Goal: Information Seeking & Learning: Learn about a topic

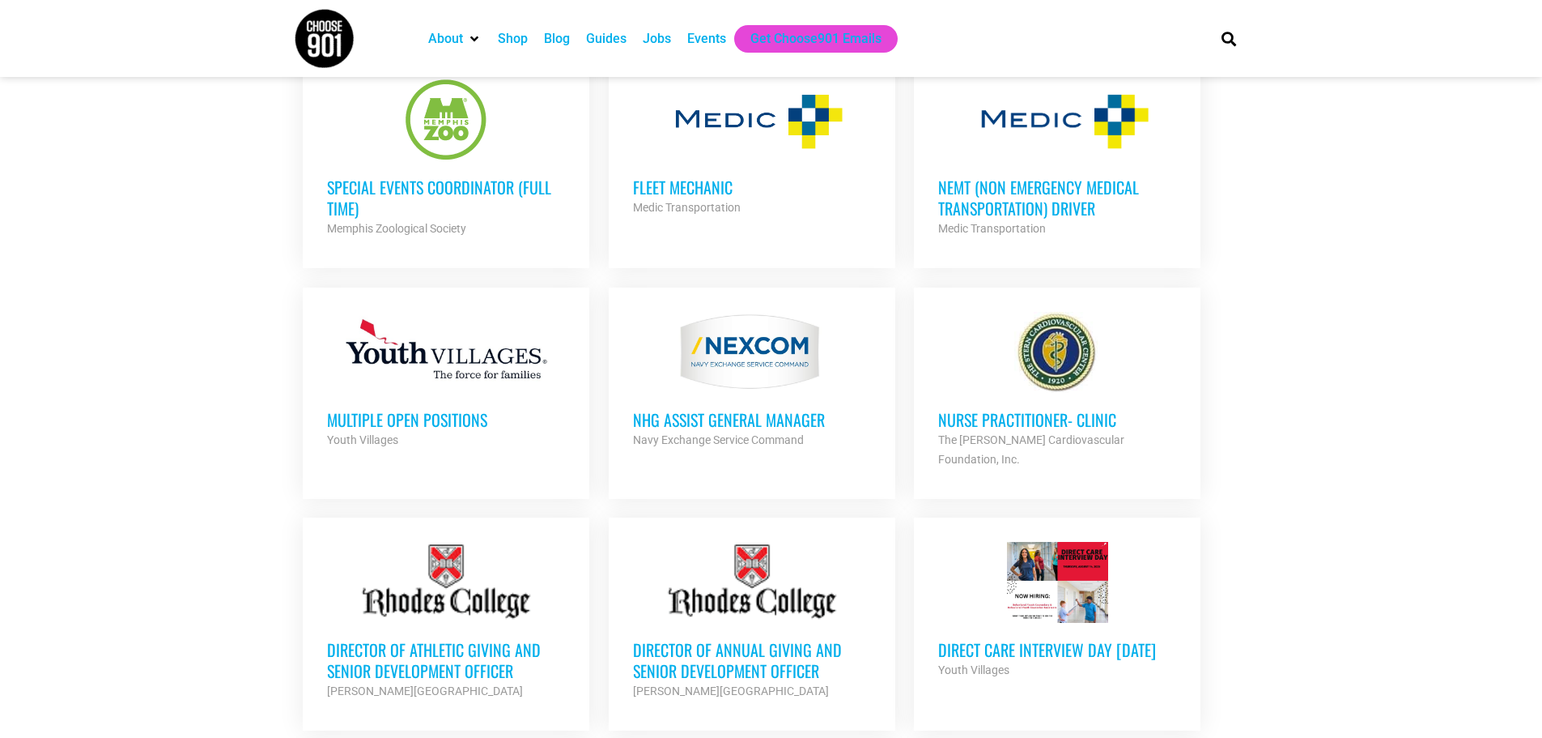
scroll to position [810, 0]
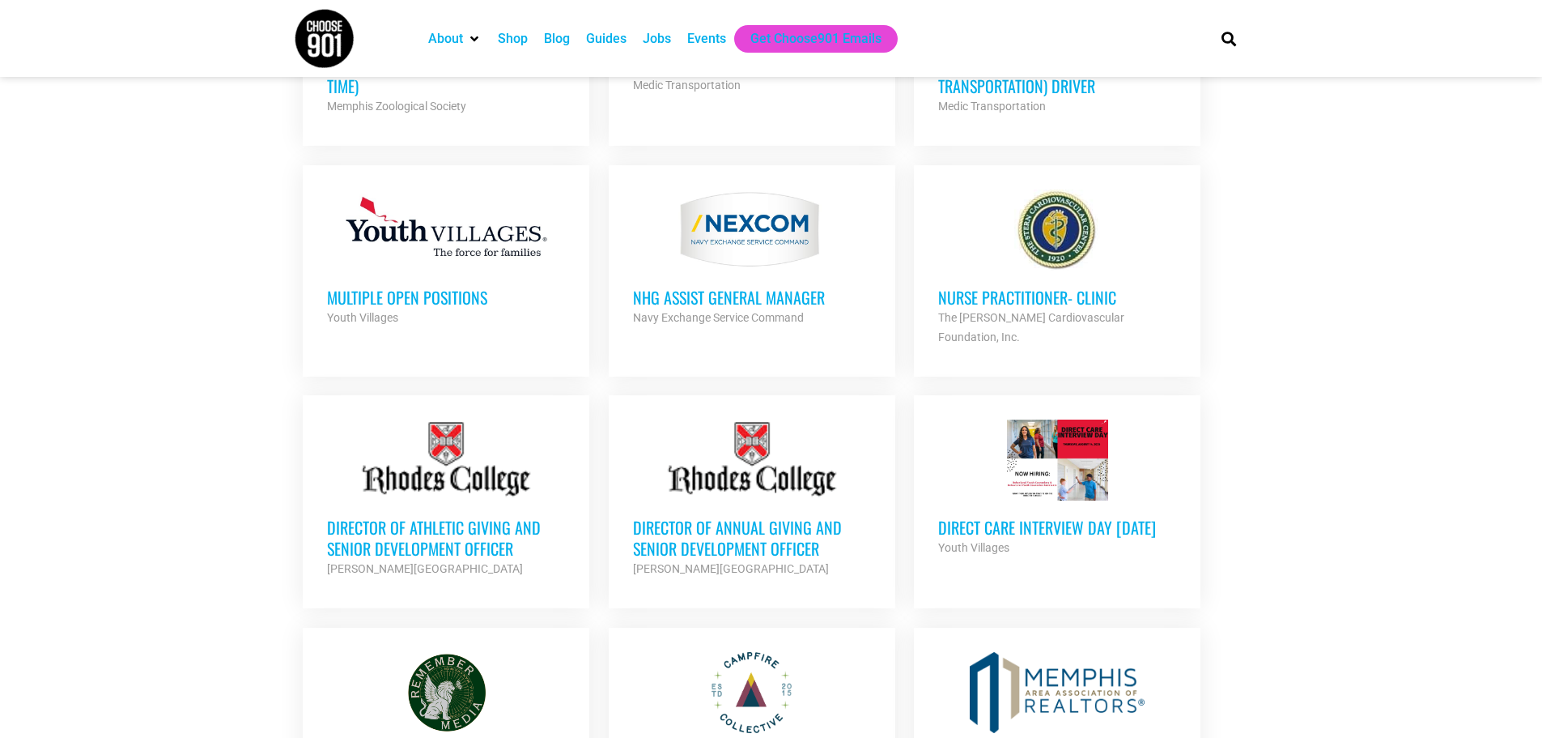
click at [1069, 500] on div "Direct Care Interview Day 8/14/2025 Youth Villages Partner Org" at bounding box center [1057, 528] width 238 height 57
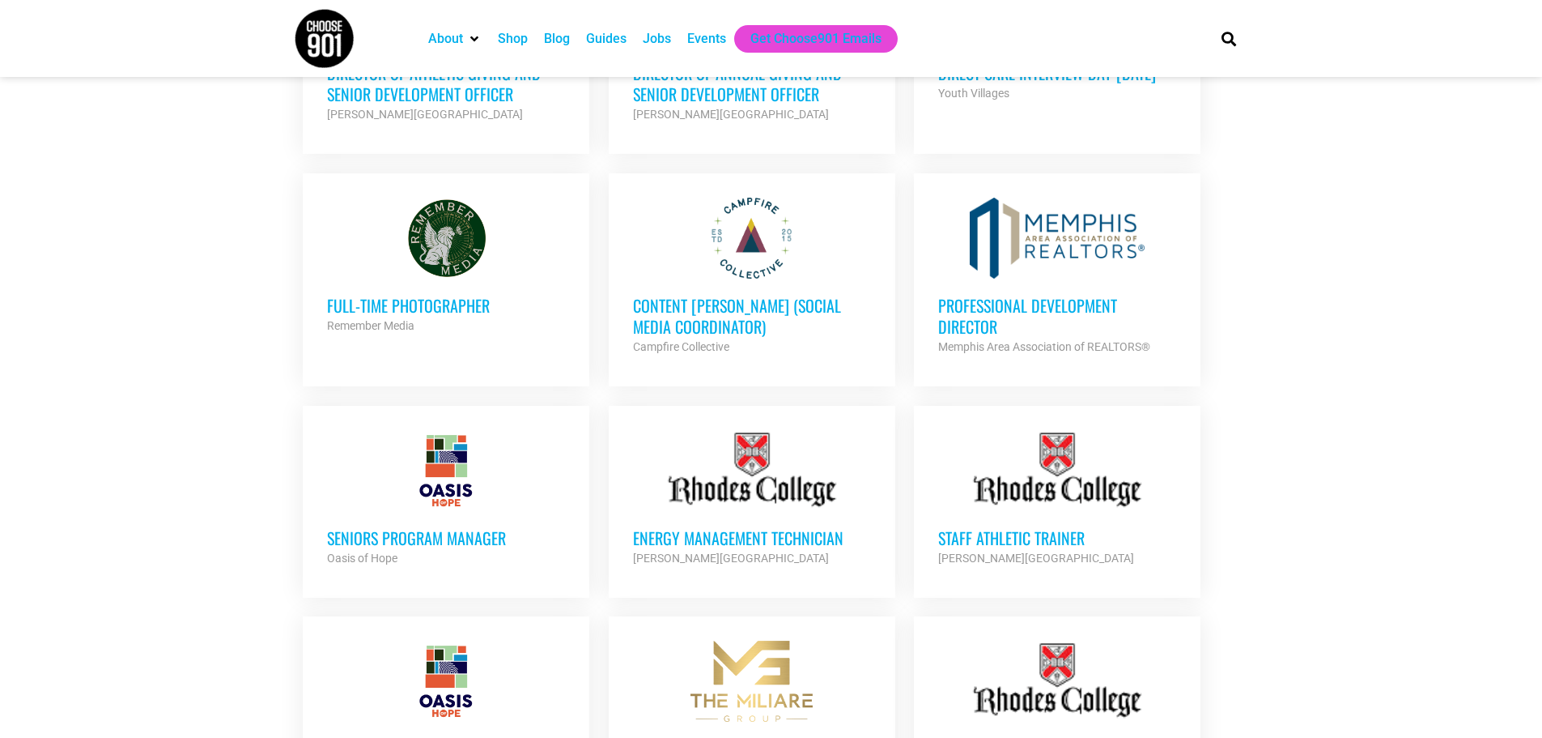
scroll to position [1295, 0]
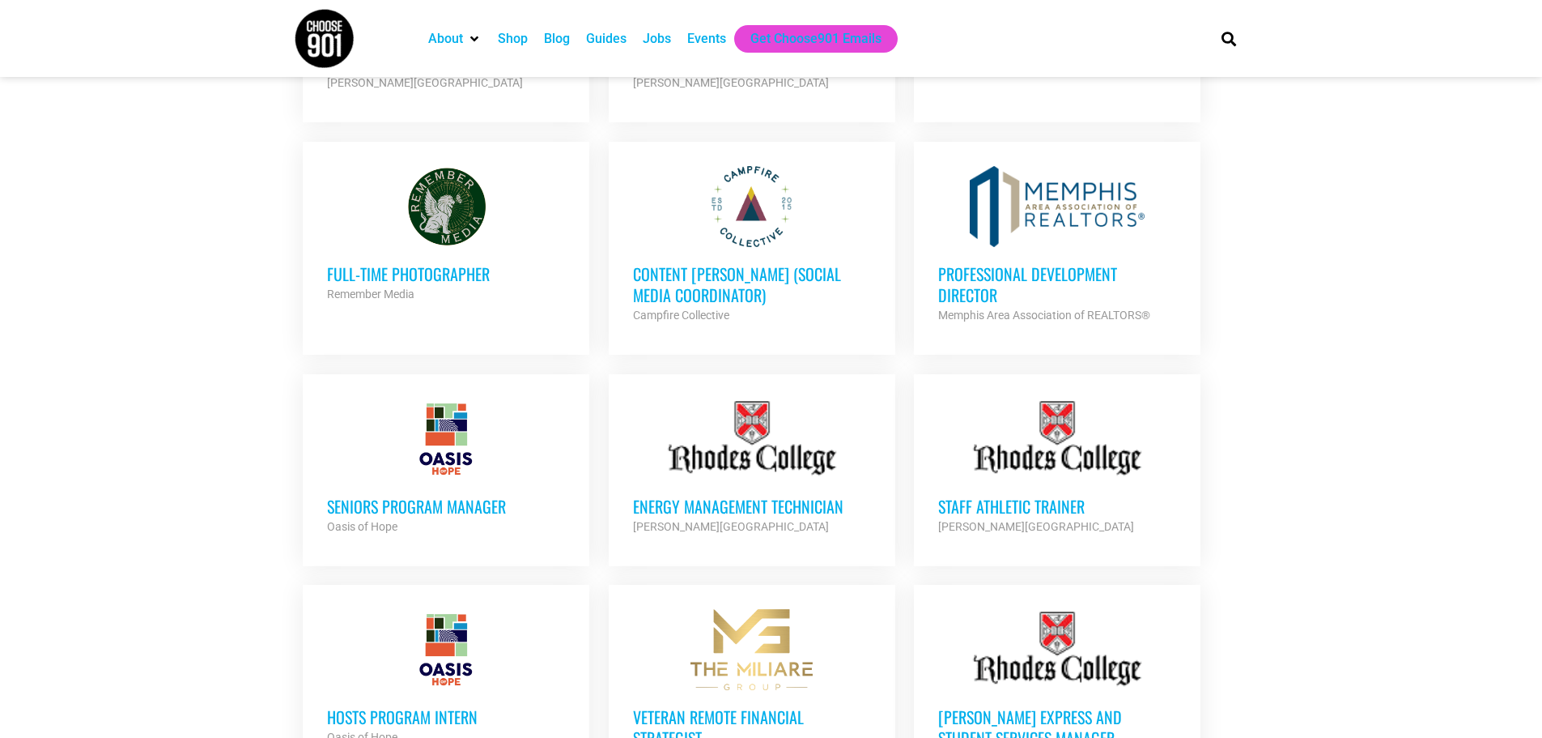
click at [692, 263] on h3 "Content [PERSON_NAME] (Social Media Coordinator)" at bounding box center [752, 284] width 238 height 42
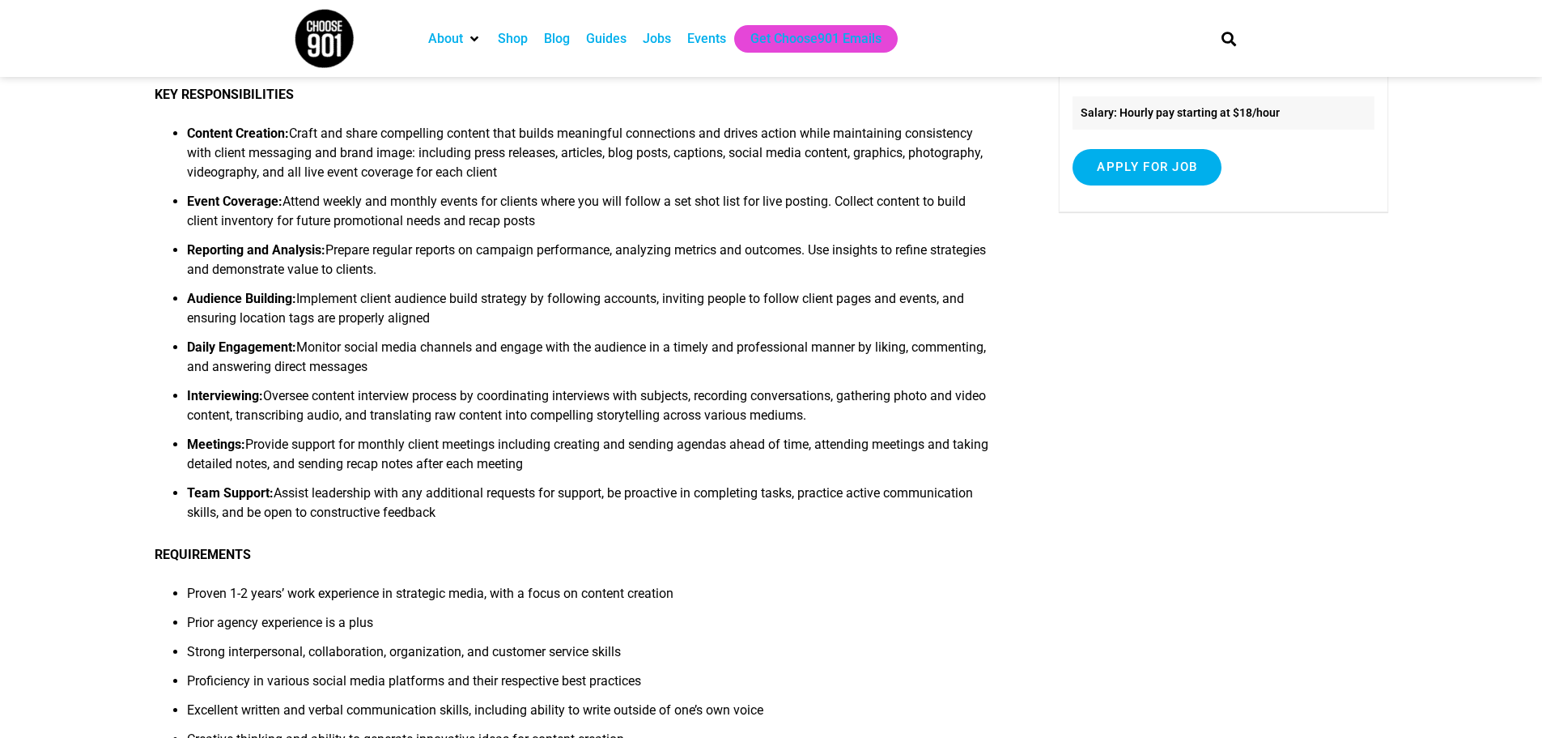
scroll to position [486, 0]
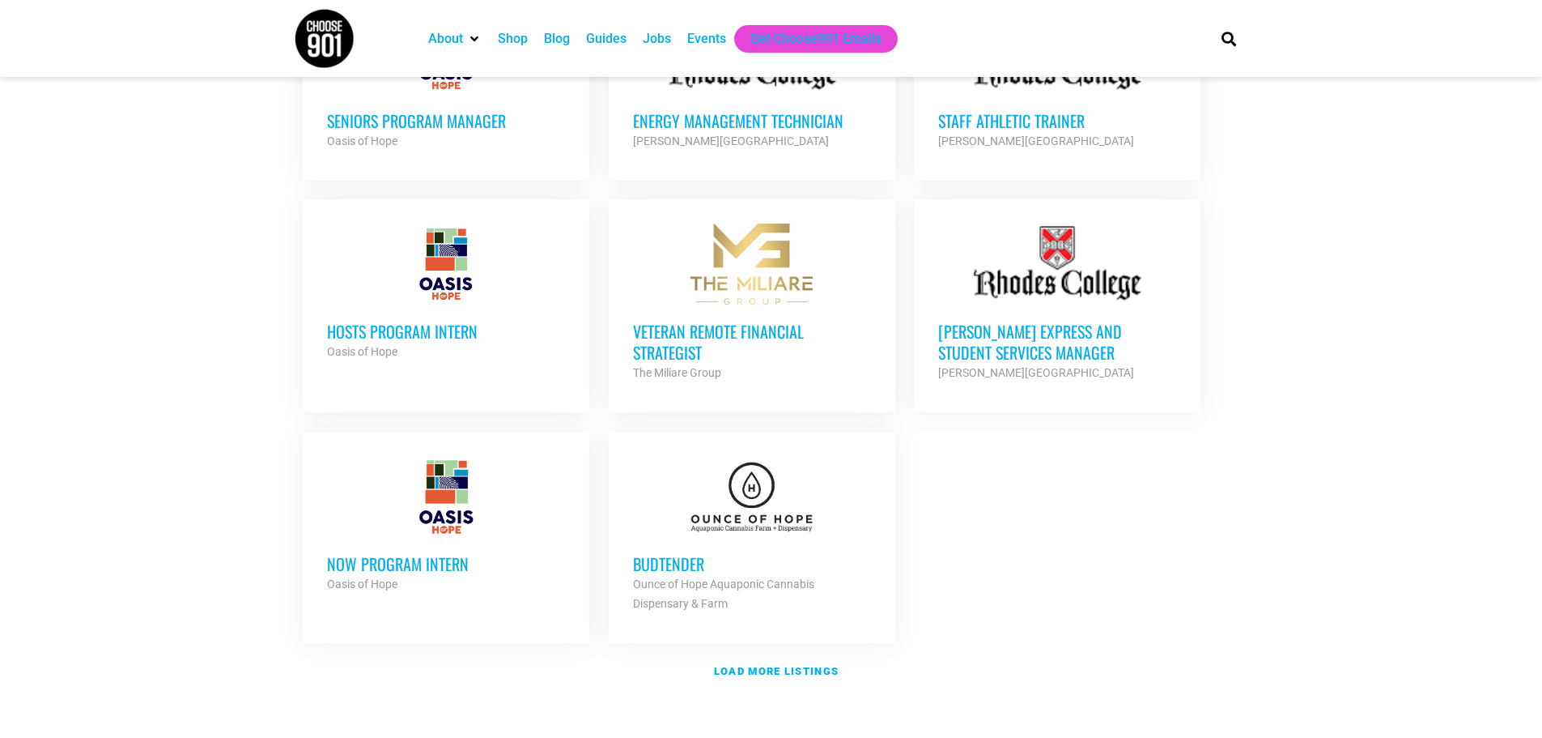
scroll to position [1781, 0]
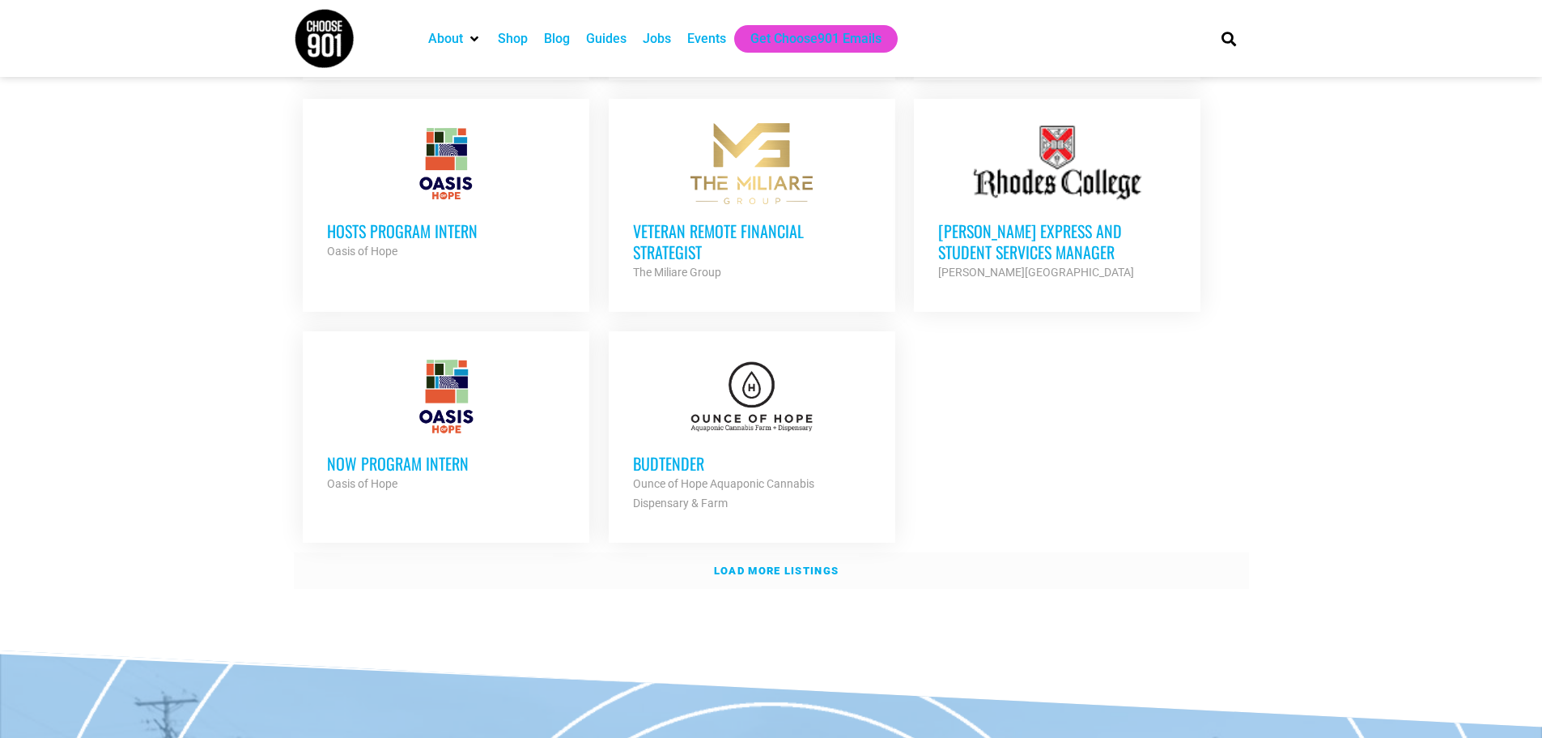
click at [821, 564] on strong "Load more listings" at bounding box center [776, 570] width 125 height 12
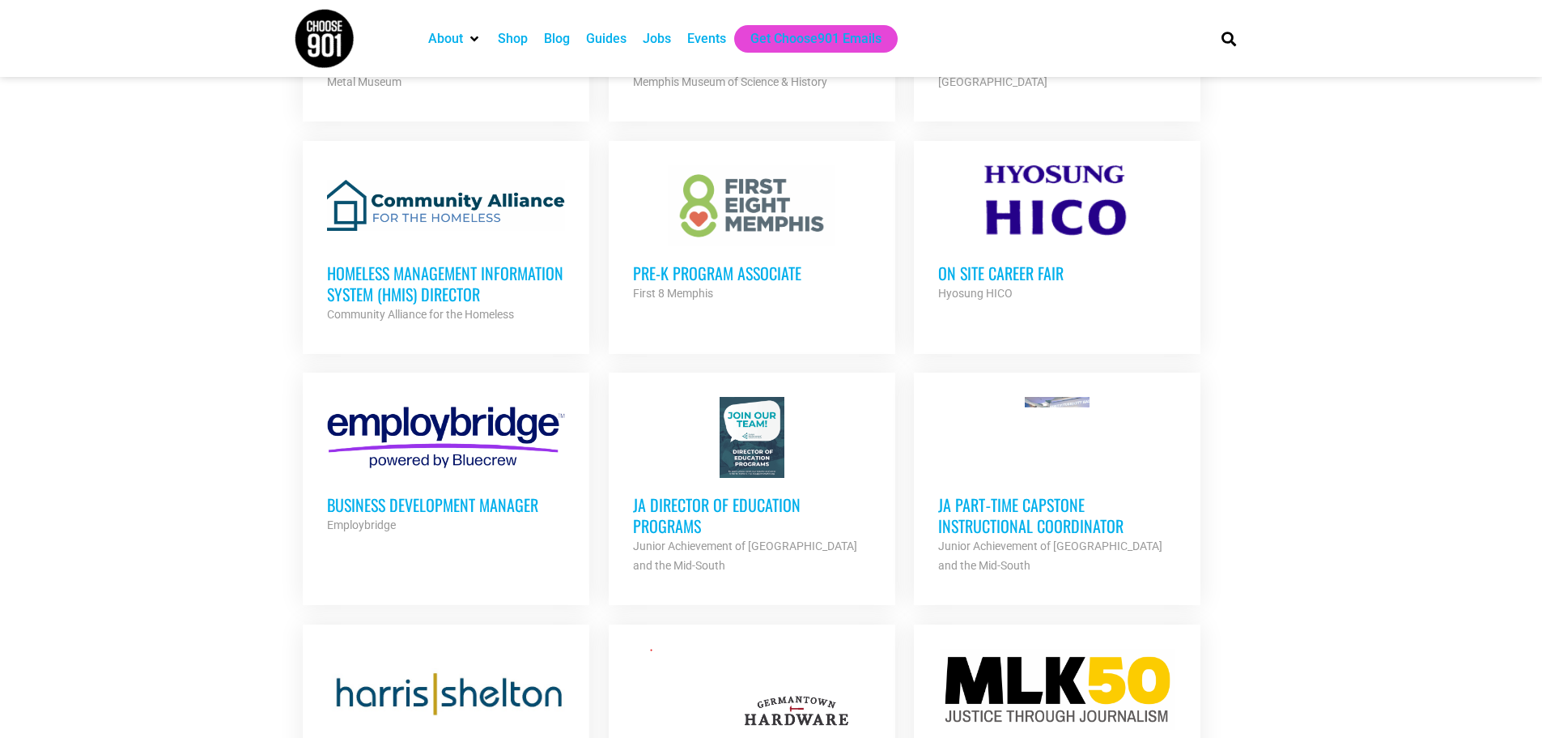
scroll to position [2429, 0]
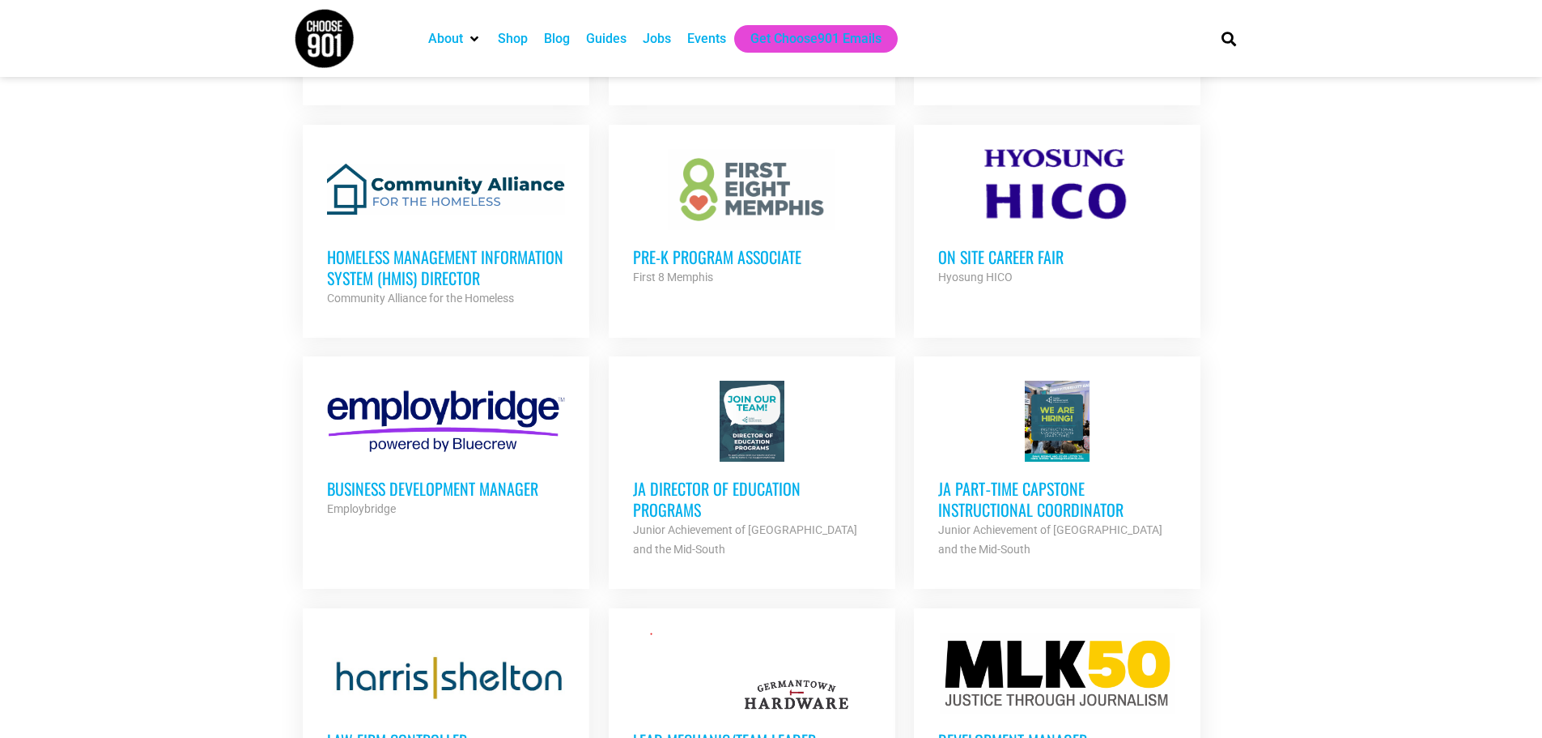
click at [993, 246] on h3 "On Site Career Fair" at bounding box center [1057, 256] width 238 height 21
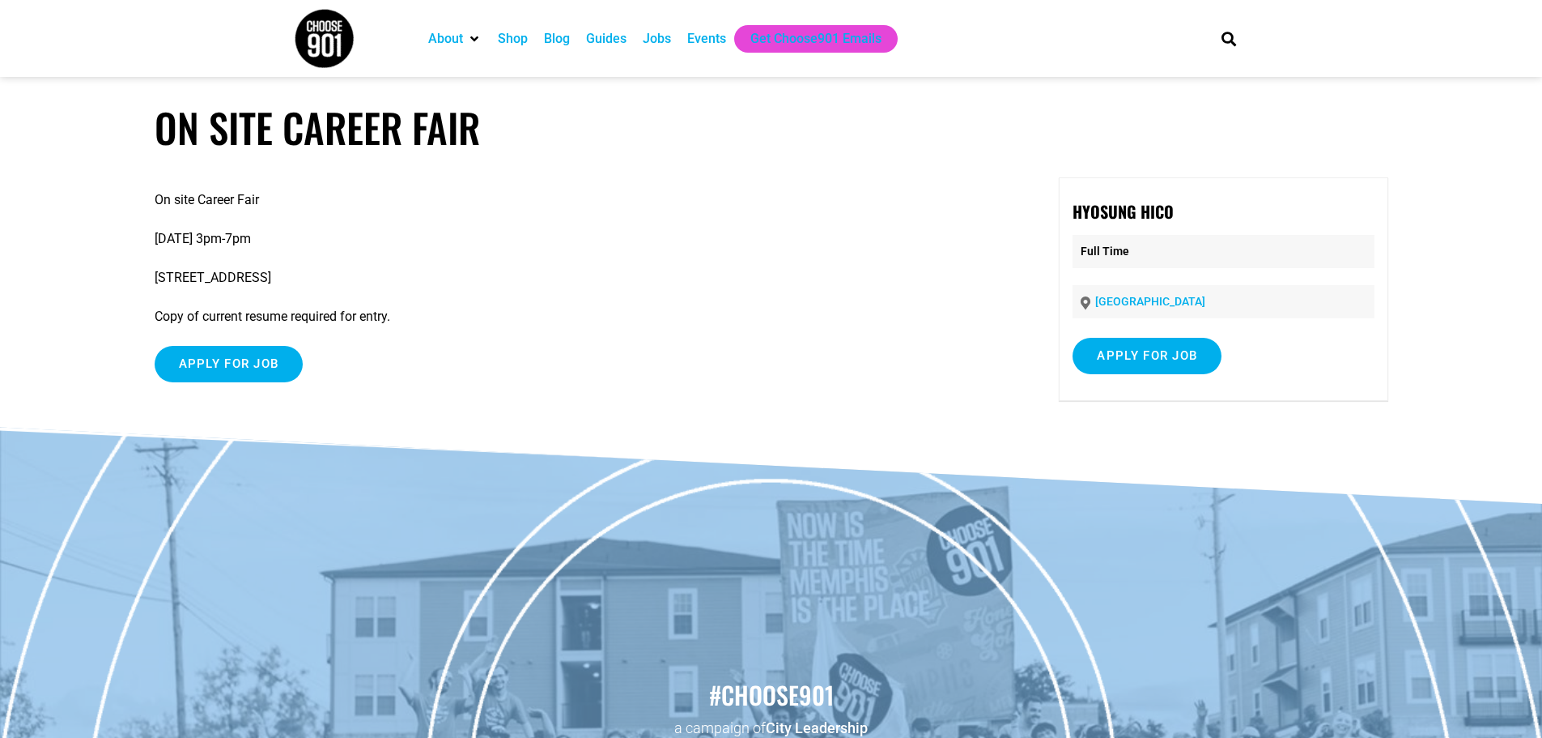
click at [1152, 208] on strong "Hyosung HICO" at bounding box center [1123, 211] width 101 height 24
copy div "Hyosung HICO"
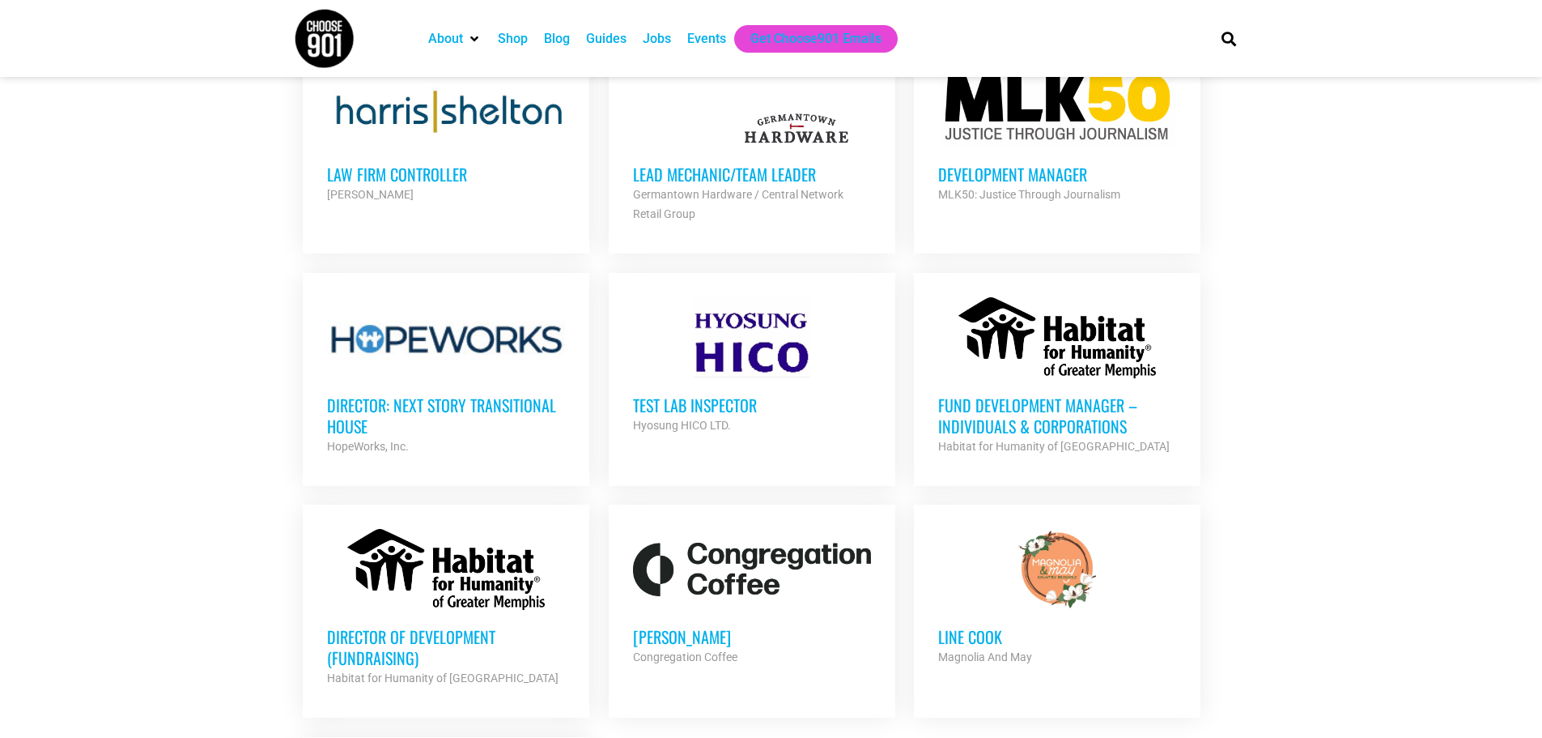
scroll to position [2995, 0]
click at [733, 393] on h3 "Test Lab Inspector" at bounding box center [752, 403] width 238 height 21
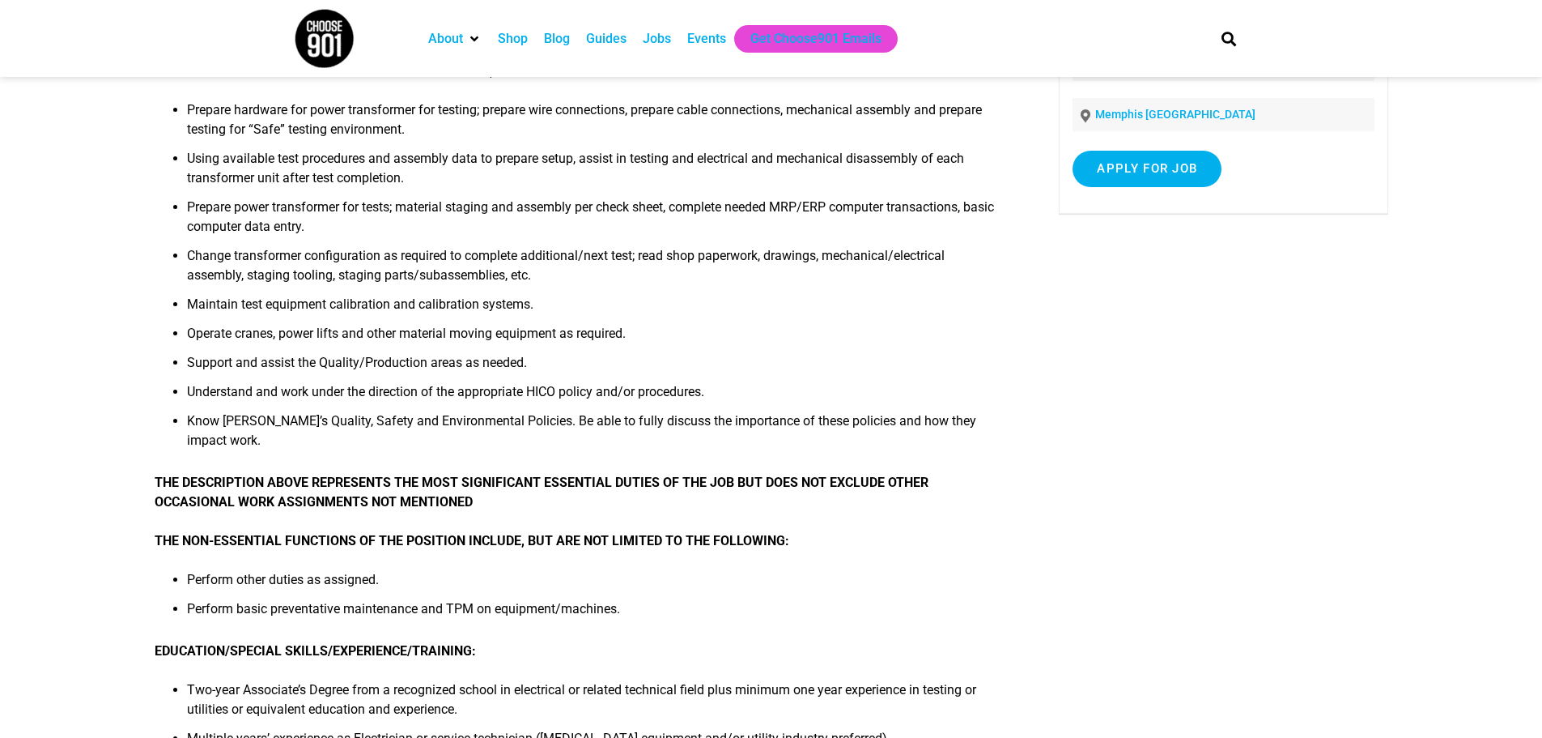
scroll to position [648, 0]
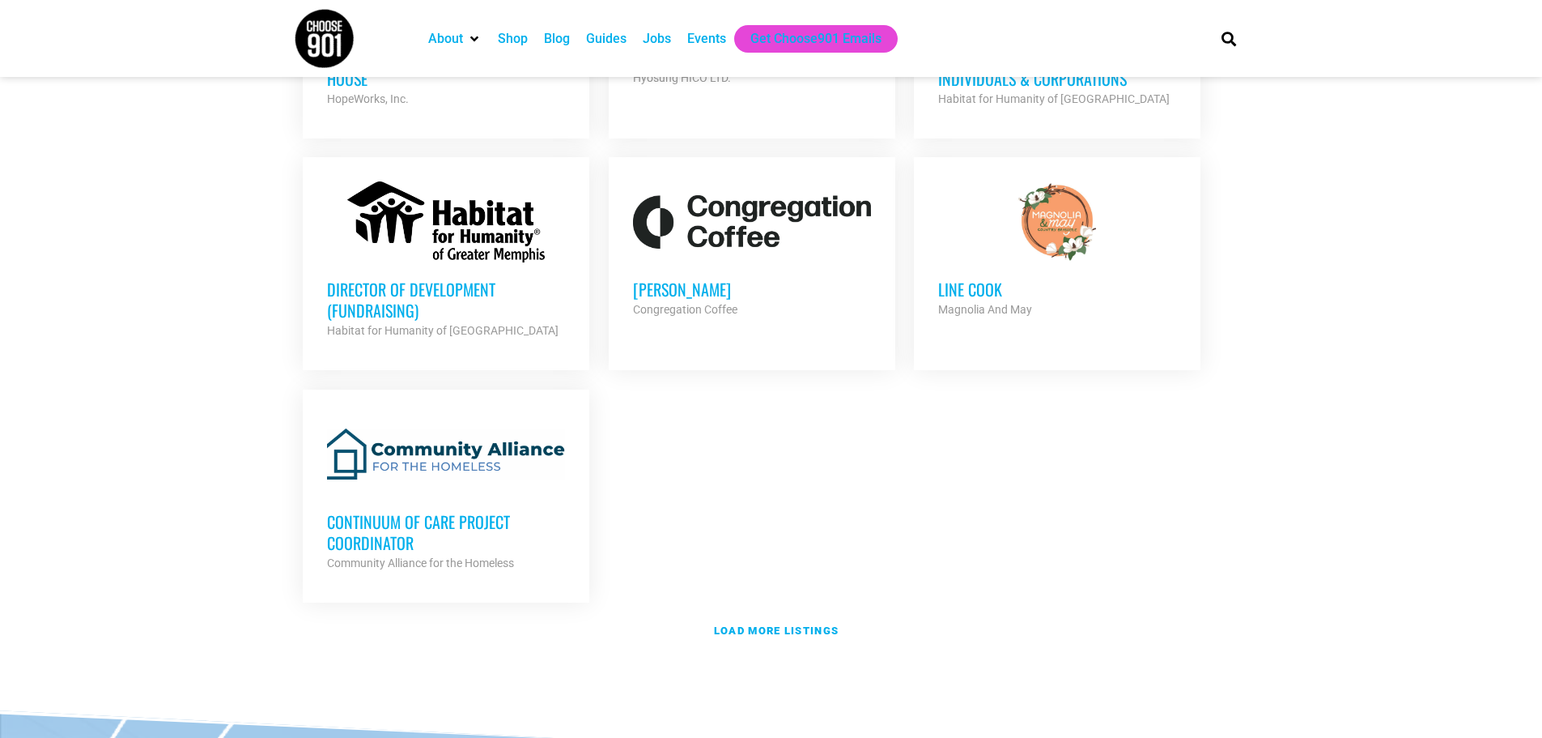
scroll to position [3562, 0]
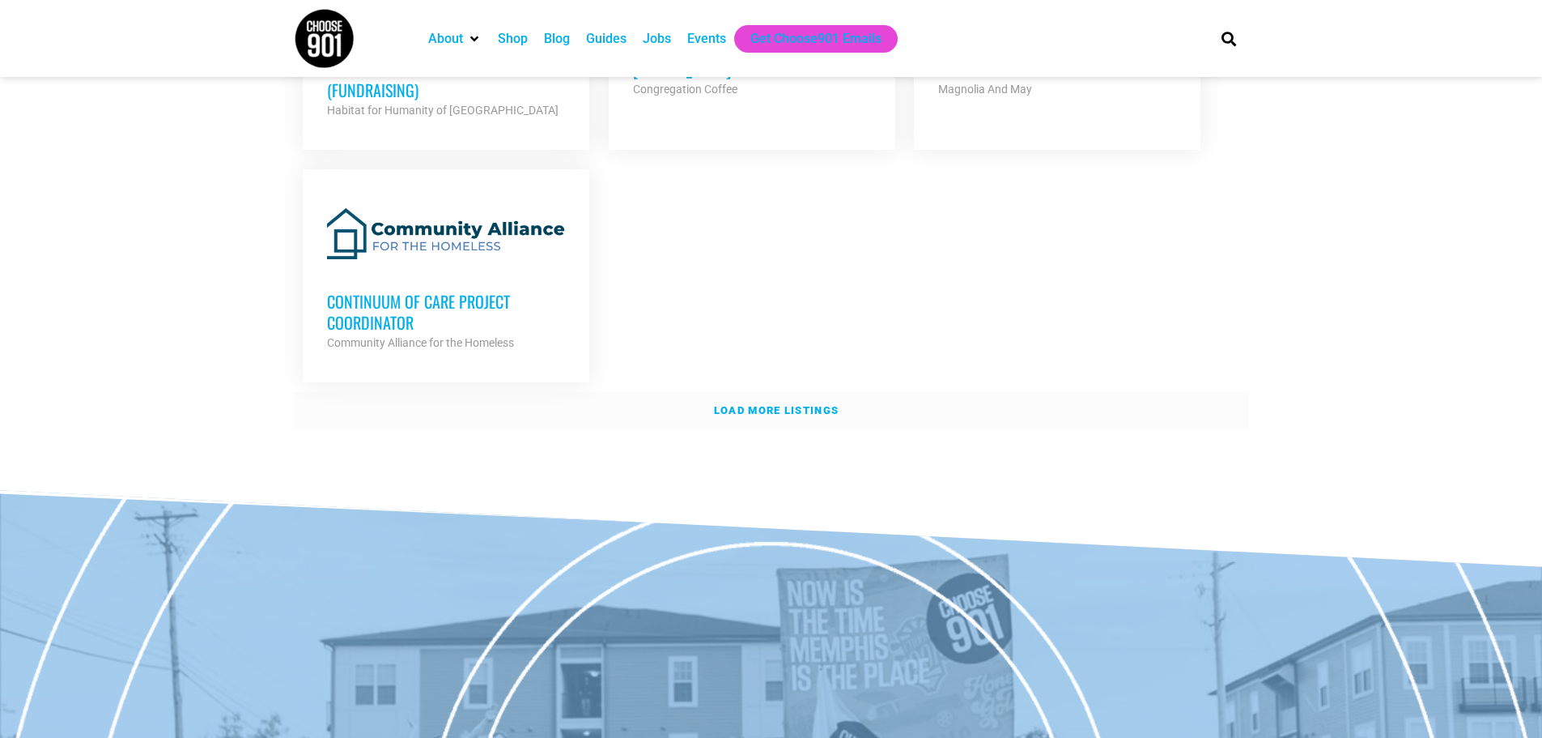
click at [810, 404] on strong "Load more listings" at bounding box center [776, 410] width 125 height 12
